Goal: Download file/media

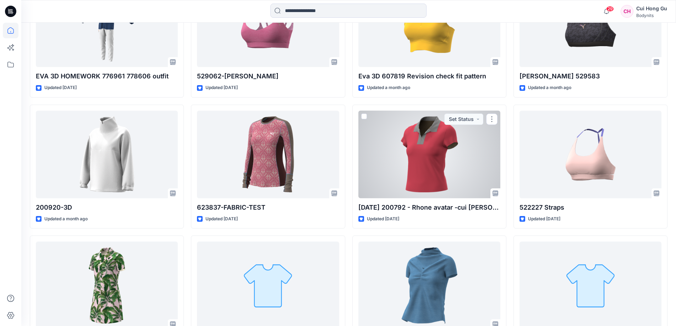
scroll to position [732, 0]
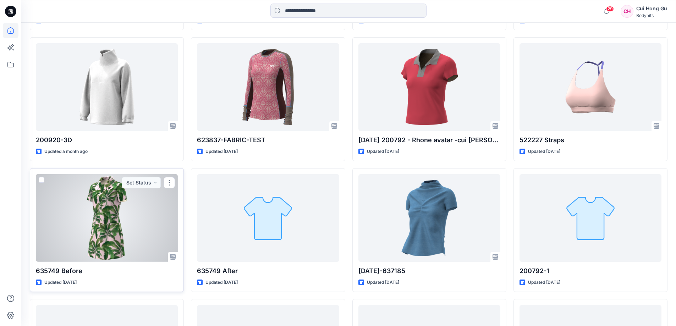
click at [131, 211] on div at bounding box center [107, 218] width 142 height 88
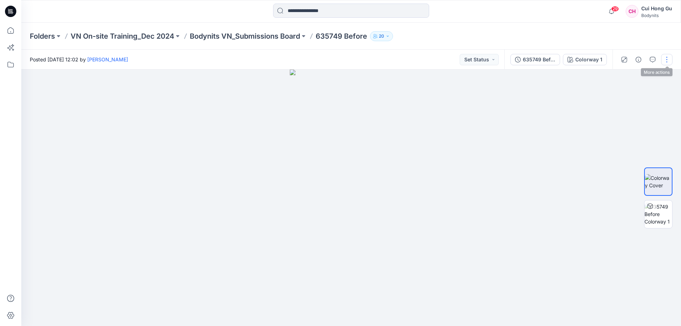
click at [669, 61] on button "button" at bounding box center [666, 59] width 11 height 11
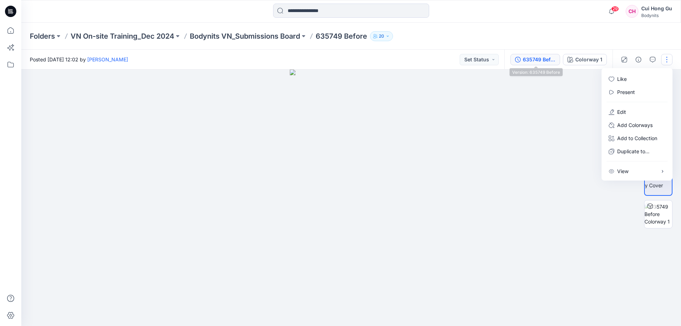
click at [537, 61] on div "635749 Before" at bounding box center [539, 60] width 33 height 8
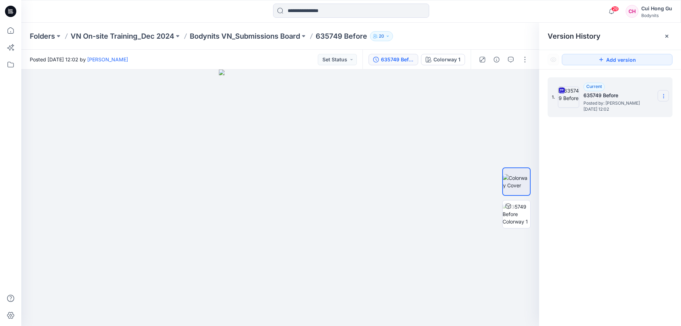
click at [664, 96] on icon at bounding box center [664, 96] width 6 height 6
click at [636, 110] on span "Download Source BW File" at bounding box center [628, 110] width 60 height 9
